Goal: Task Accomplishment & Management: Manage account settings

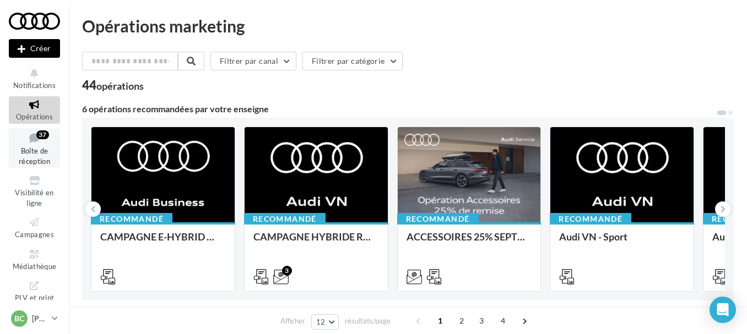
click at [25, 158] on span "Boîte de réception" at bounding box center [34, 156] width 31 height 19
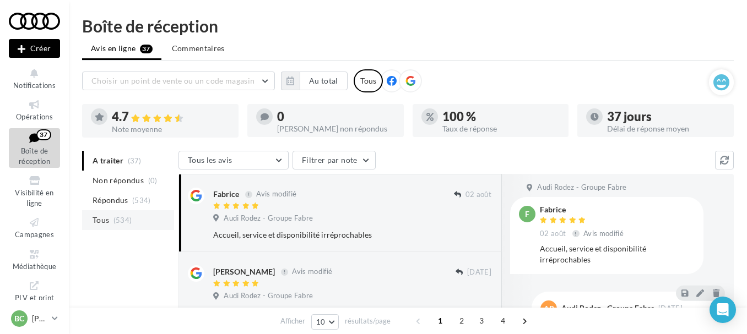
click at [105, 219] on span "Tous" at bounding box center [101, 220] width 17 height 11
